Goal: Information Seeking & Learning: Learn about a topic

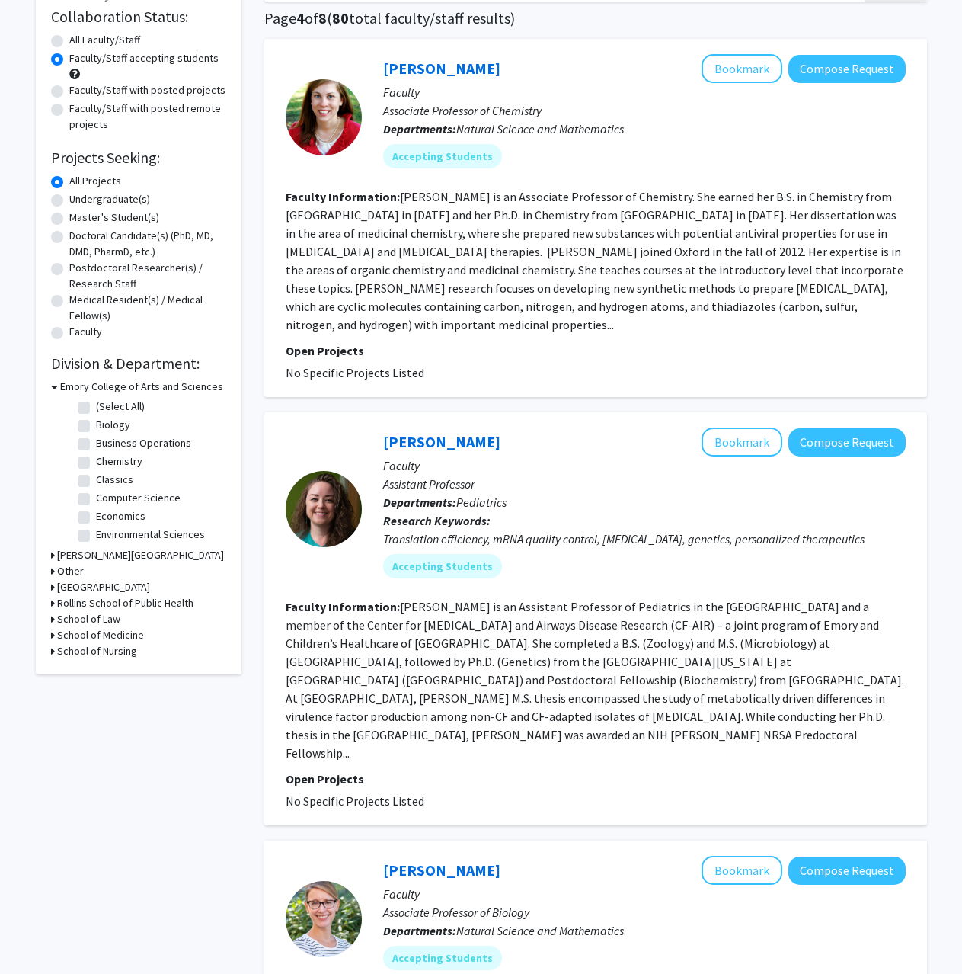
scroll to position [152, 0]
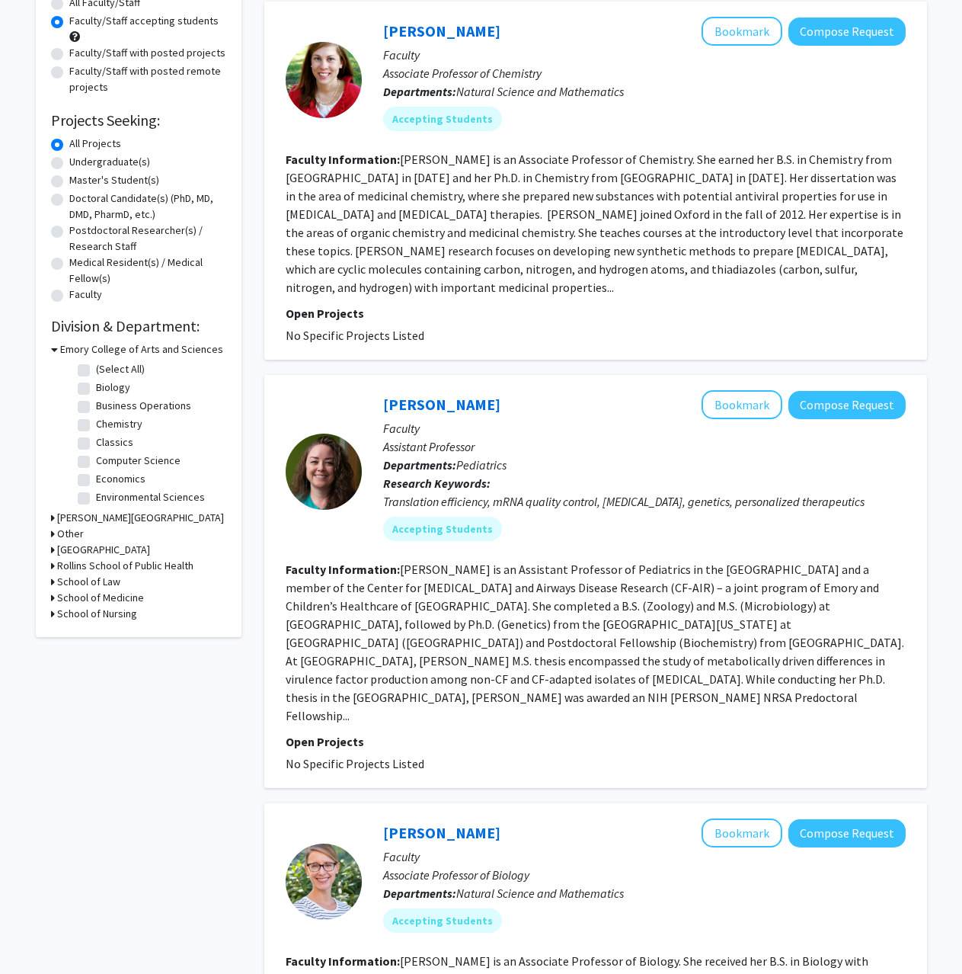
click at [114, 395] on label "Biology" at bounding box center [113, 387] width 34 height 16
click at [106, 389] on input "Biology" at bounding box center [101, 384] width 10 height 10
checkbox input "true"
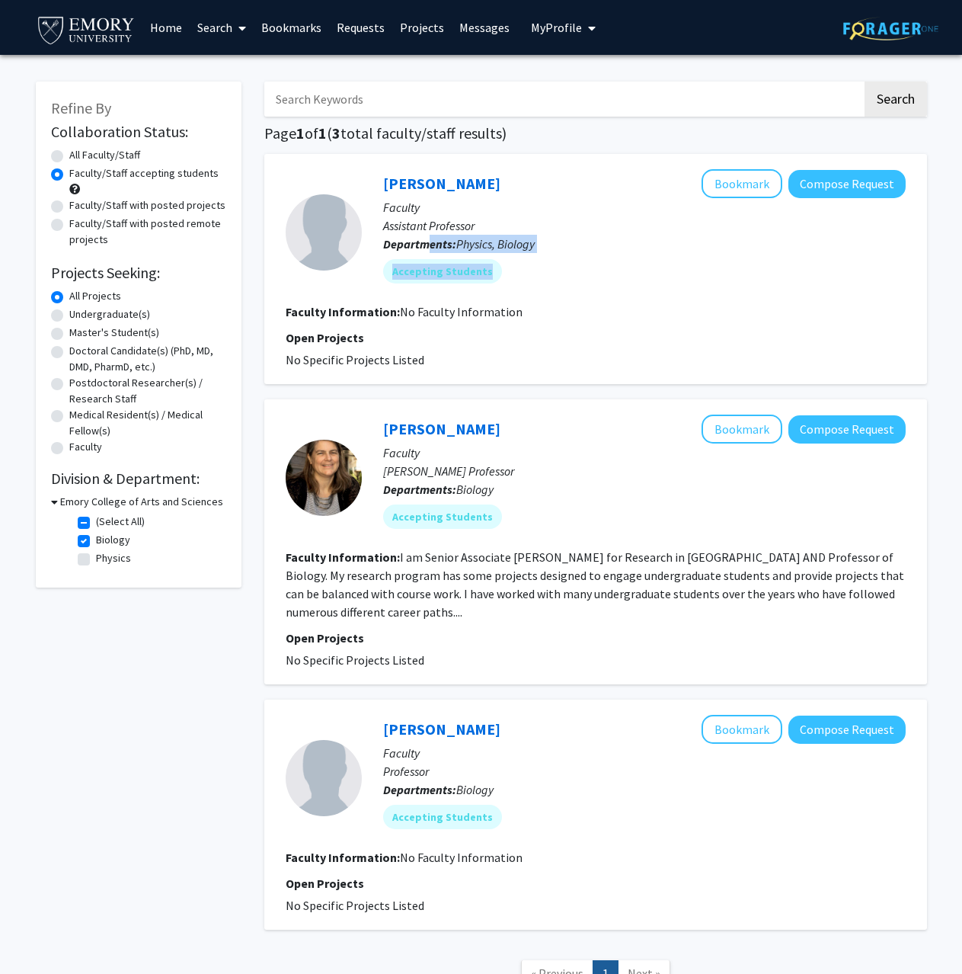
click at [603, 250] on p "Departments: Physics, Biology" at bounding box center [644, 244] width 523 height 18
click at [655, 259] on div "Accepting Students" at bounding box center [644, 271] width 529 height 30
click at [616, 290] on div "Nic Vega Bookmark Compose Request Faculty Assistant Professor Departments: Phys…" at bounding box center [634, 232] width 544 height 126
drag, startPoint x: 376, startPoint y: 746, endPoint x: 598, endPoint y: 689, distance: 229.7
click at [366, 710] on div "Nicole Gerardo Bookmark Compose Request Faculty Professor Departments: Biology …" at bounding box center [595, 814] width 663 height 230
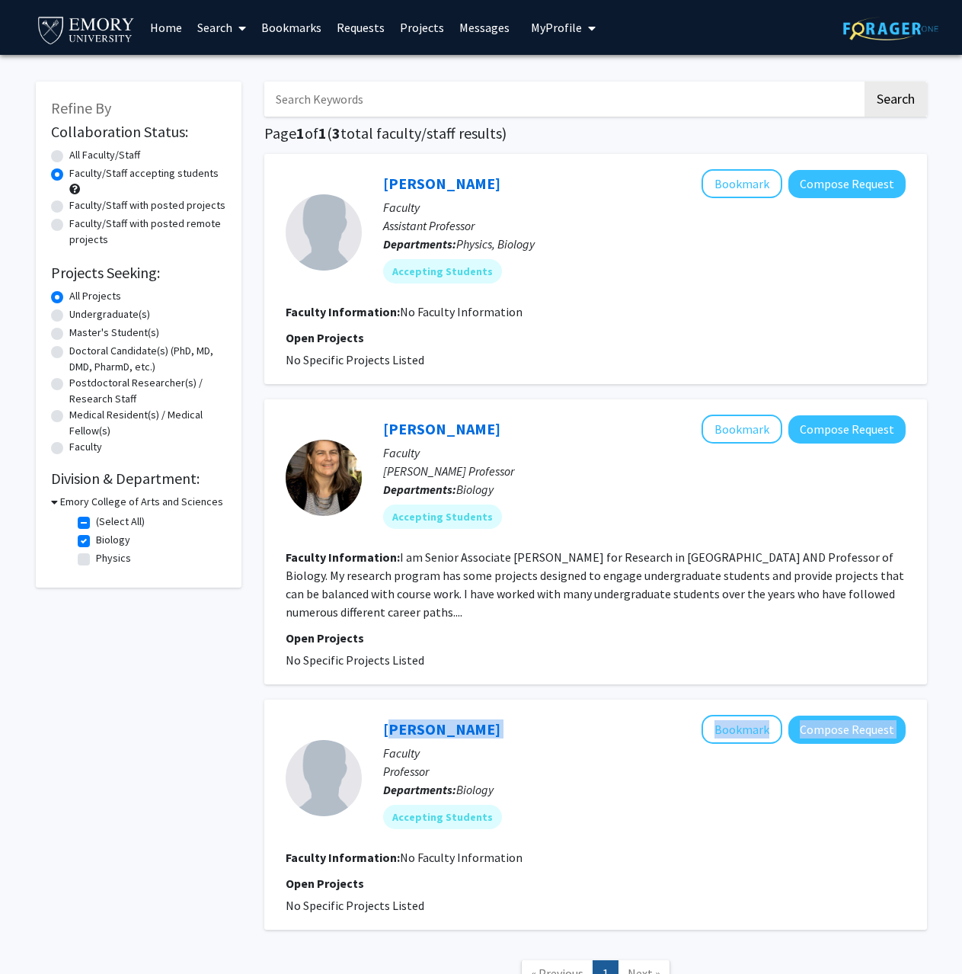
click at [603, 693] on div "Nic Vega Bookmark Compose Request Faculty Assistant Professor Departments: Phys…" at bounding box center [595, 542] width 663 height 776
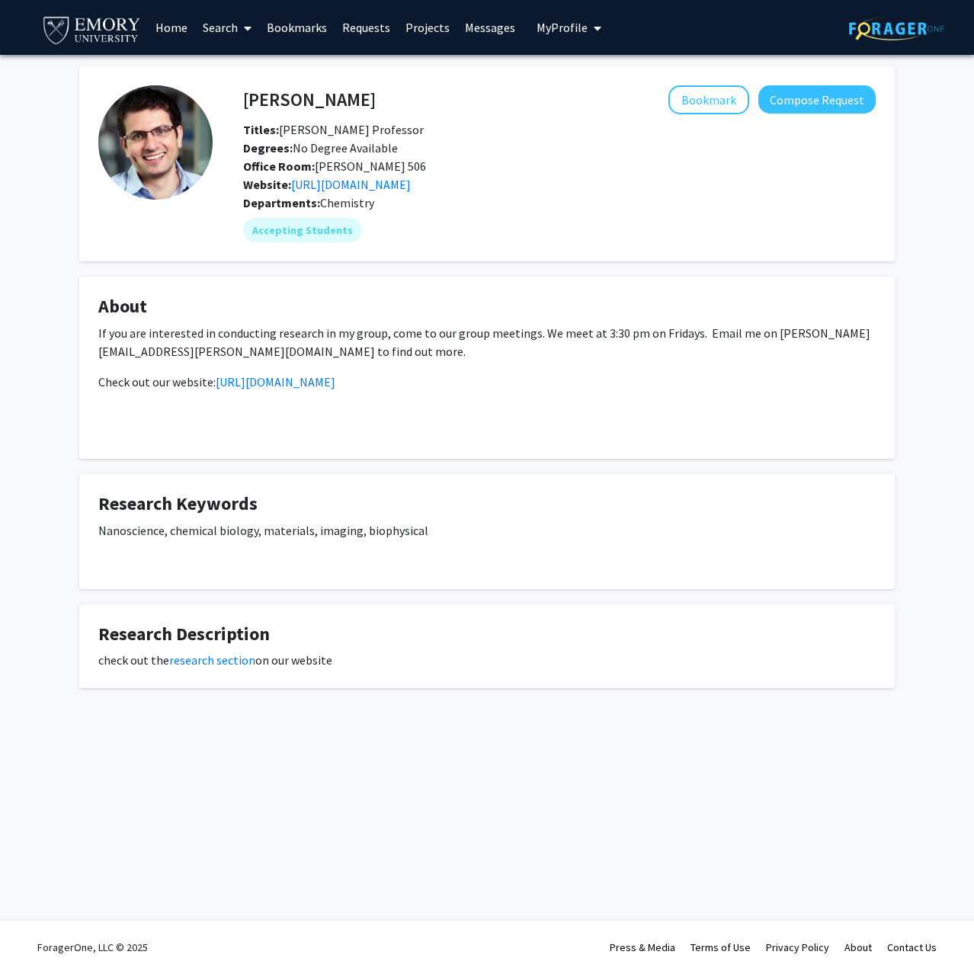
click at [340, 526] on div "Nanoscience, chemical biology, materials, imaging, biophysical" at bounding box center [486, 545] width 777 height 49
click at [385, 597] on div "Khalid Salaita Bookmark Compose Request Titles: Samuel Candler Dobbs Professor …" at bounding box center [487, 377] width 838 height 622
click at [765, 337] on p "If you are interested in conducting research in my group, come to our group mee…" at bounding box center [486, 342] width 777 height 37
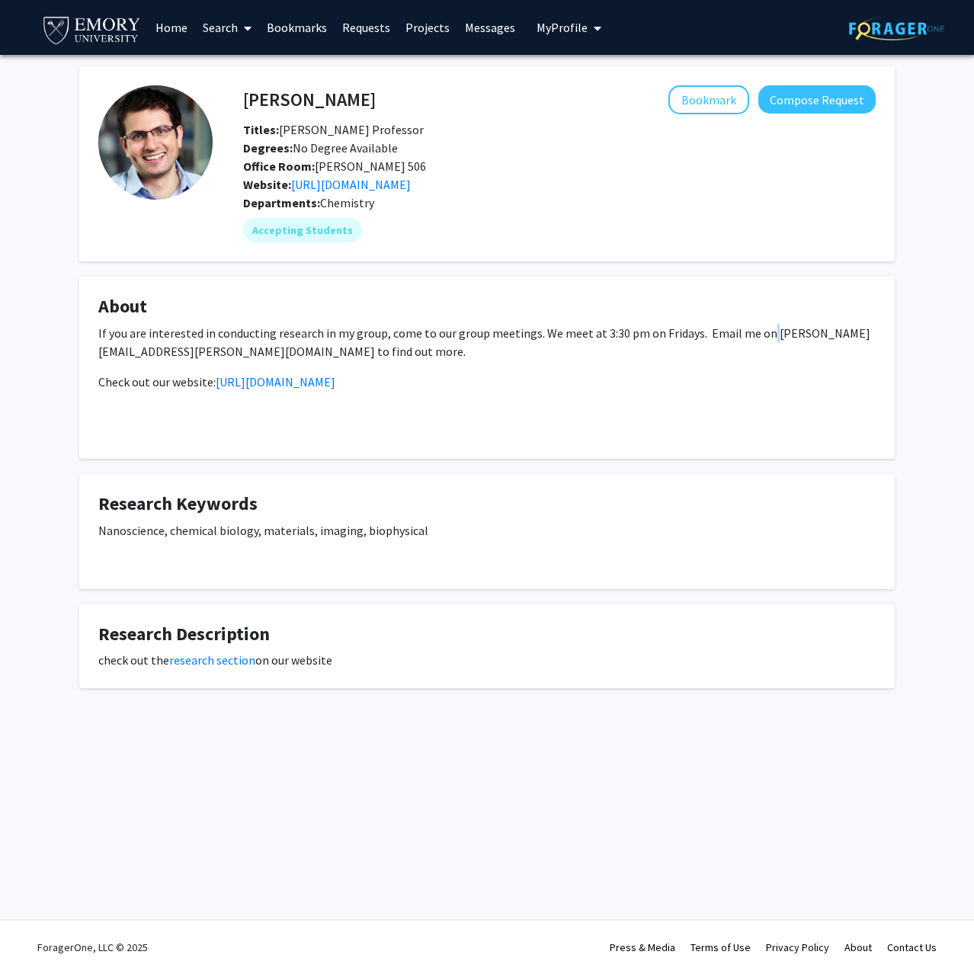
click at [765, 337] on p "If you are interested in conducting research in my group, come to our group mee…" at bounding box center [486, 342] width 777 height 37
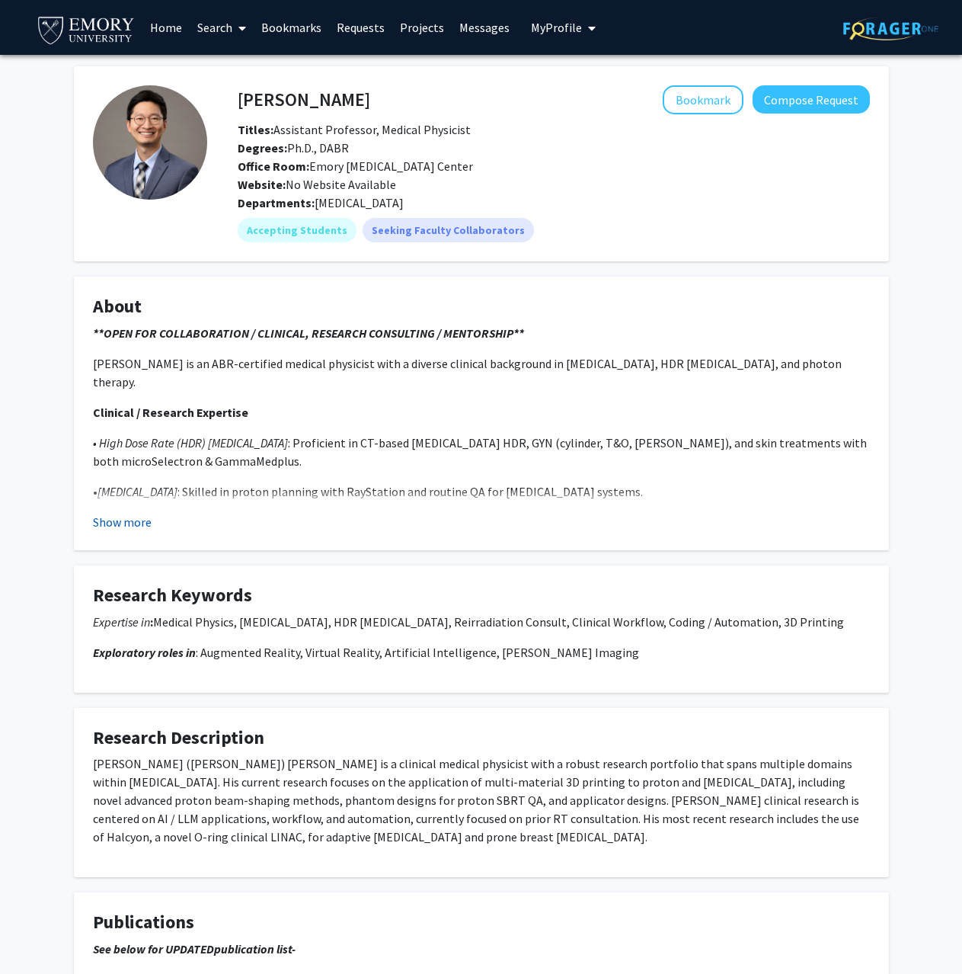
click at [107, 514] on button "Show more" at bounding box center [122, 522] width 59 height 18
